Goal: Transaction & Acquisition: Purchase product/service

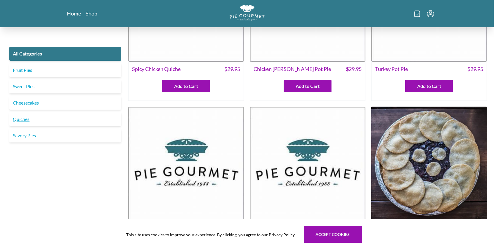
scroll to position [78, 0]
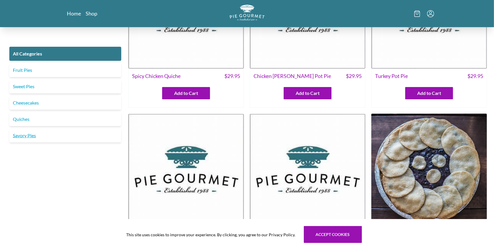
click at [27, 132] on link "Savory Pies" at bounding box center [65, 135] width 112 height 14
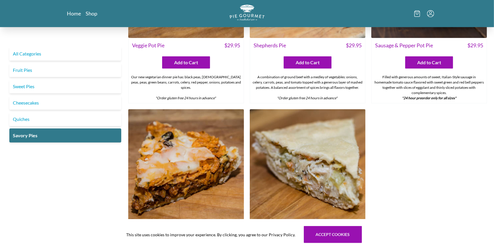
scroll to position [370, 0]
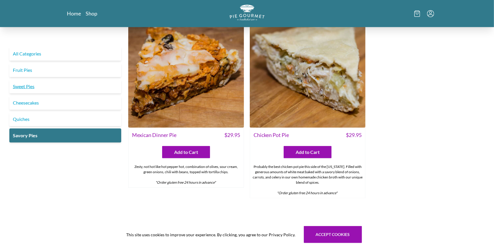
click at [34, 86] on link "Sweet Pies" at bounding box center [65, 86] width 112 height 14
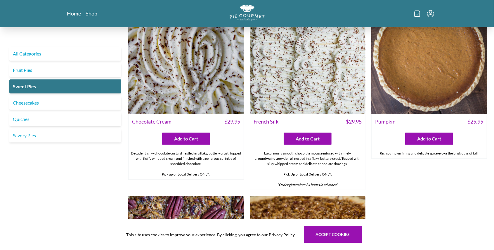
scroll to position [175, 0]
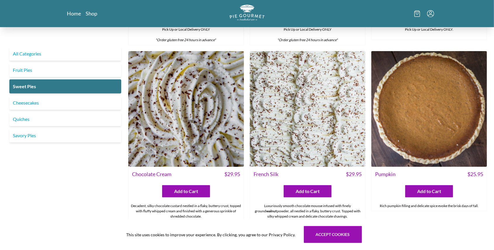
click at [418, 143] on img at bounding box center [429, 109] width 116 height 116
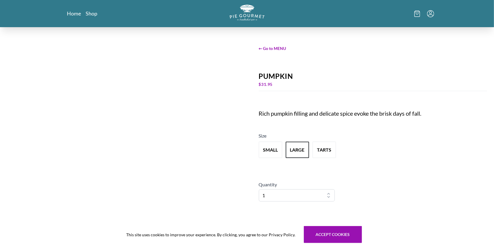
scroll to position [3, 0]
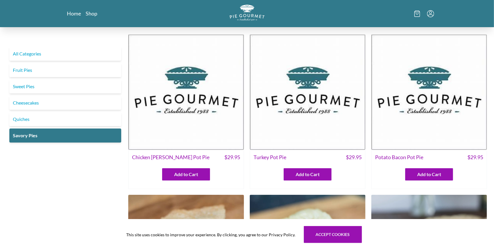
drag, startPoint x: 303, startPoint y: 146, endPoint x: 250, endPoint y: 128, distance: 55.5
